Goal: Task Accomplishment & Management: Complete application form

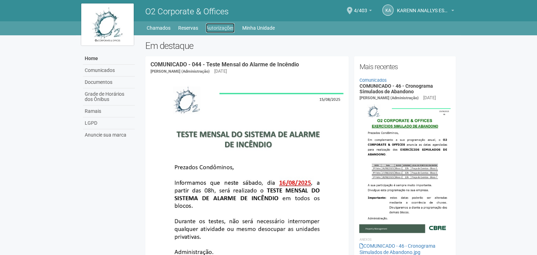
click at [225, 27] on link "Autorizações" at bounding box center [220, 28] width 29 height 10
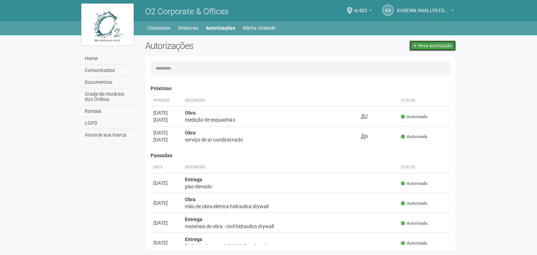
click at [422, 47] on span "Nova autorização" at bounding box center [435, 45] width 34 height 5
select select "**"
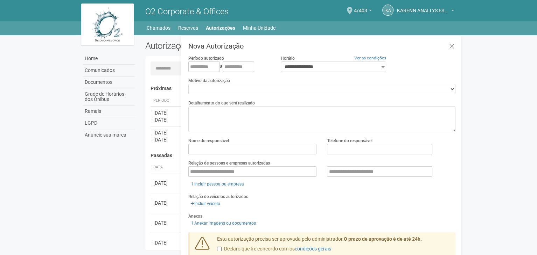
scroll to position [11, 0]
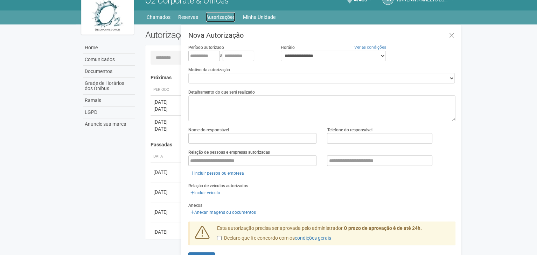
click at [218, 15] on link "Autorizações" at bounding box center [220, 17] width 29 height 10
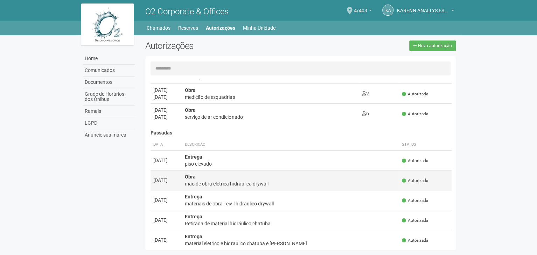
scroll to position [35, 0]
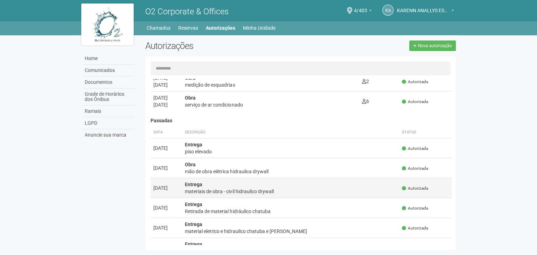
click at [238, 192] on div "materiais de obra - civil hidraulico drywall" at bounding box center [290, 191] width 211 height 7
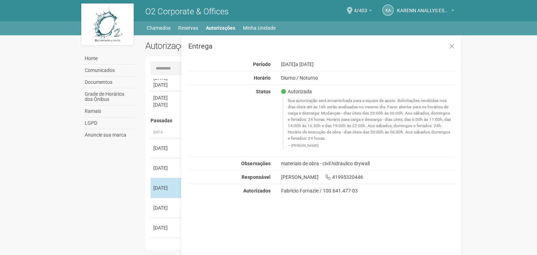
scroll to position [0, 0]
